Goal: Information Seeking & Learning: Learn about a topic

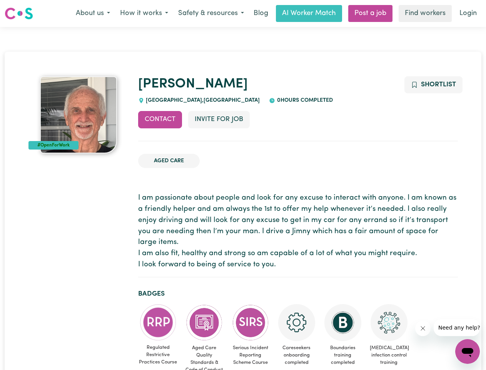
click at [93, 13] on button "About us" at bounding box center [93, 13] width 44 height 16
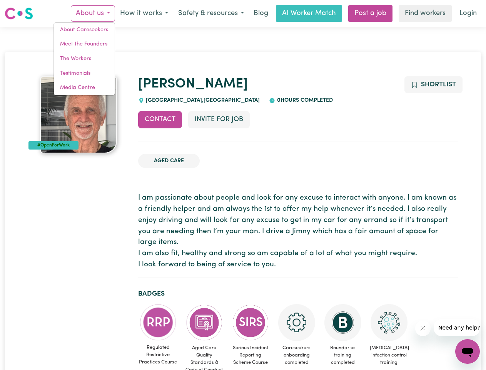
click at [144, 13] on button "How it works" at bounding box center [144, 13] width 58 height 16
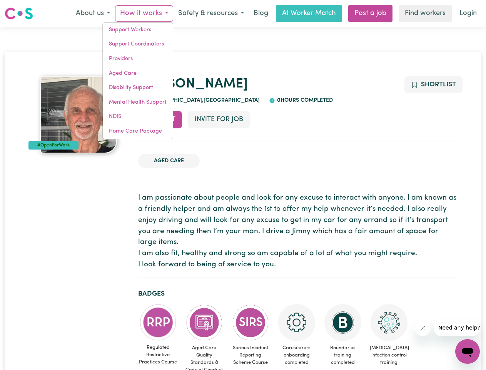
click at [211, 13] on button "Safety & resources" at bounding box center [211, 13] width 76 height 16
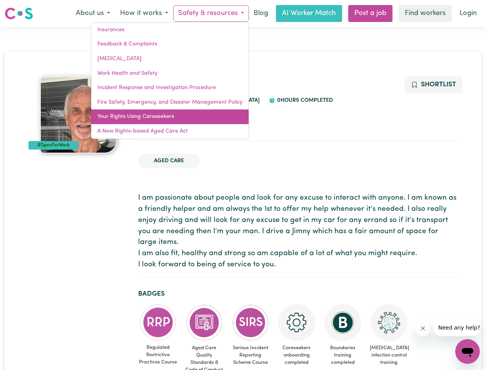
click at [160, 119] on link "Your Rights Using Careseekers" at bounding box center [169, 116] width 157 height 15
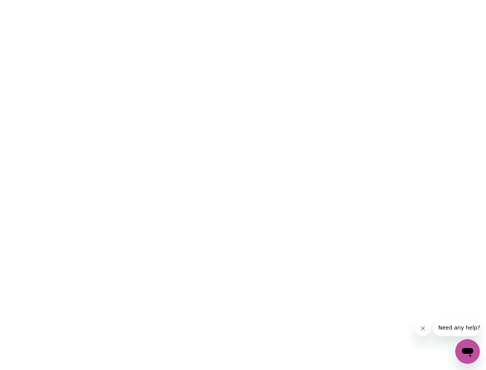
click at [219, 0] on html at bounding box center [243, 0] width 486 height 0
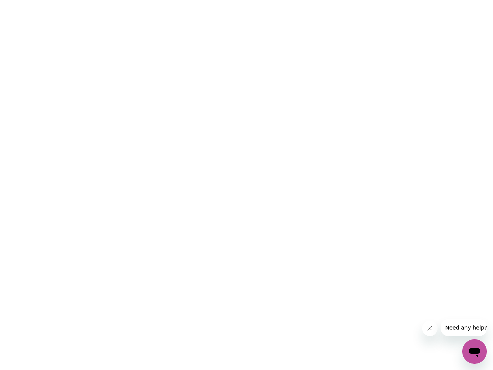
click at [433, 0] on html at bounding box center [246, 0] width 493 height 0
click at [158, 0] on html at bounding box center [246, 0] width 493 height 0
click at [204, 0] on html at bounding box center [246, 0] width 493 height 0
